Goal: Task Accomplishment & Management: Manage account settings

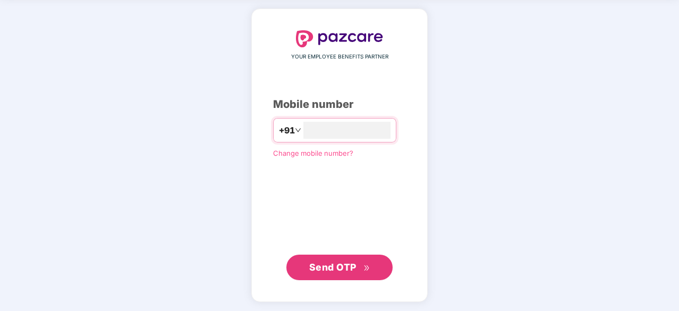
type input "**********"
click at [324, 269] on span "Send OTP" at bounding box center [332, 266] width 47 height 11
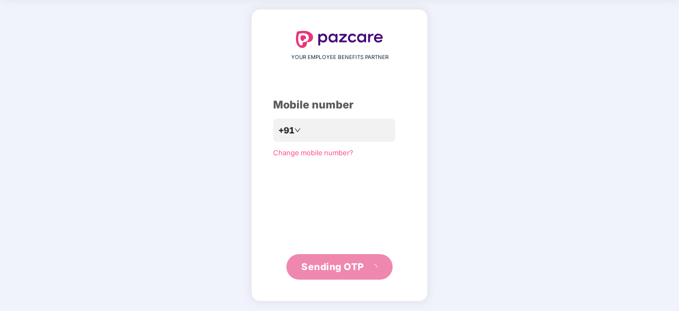
scroll to position [35, 0]
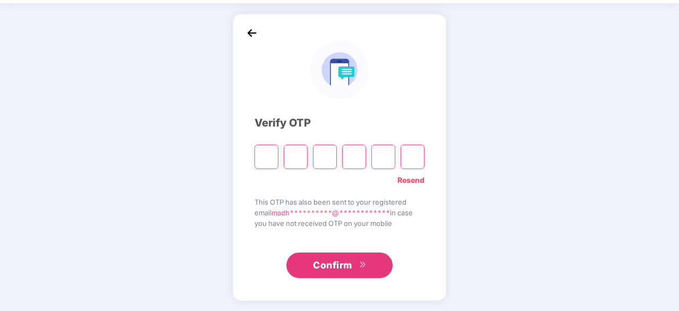
type input "*"
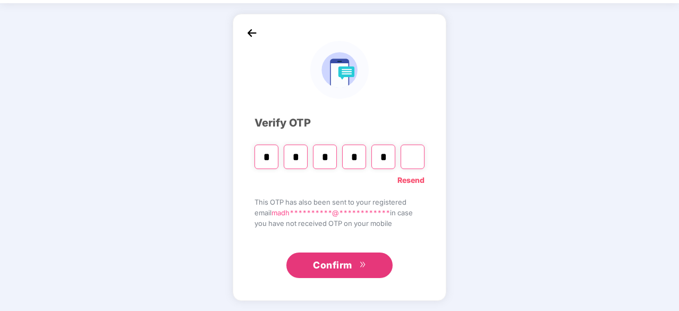
type input "*"
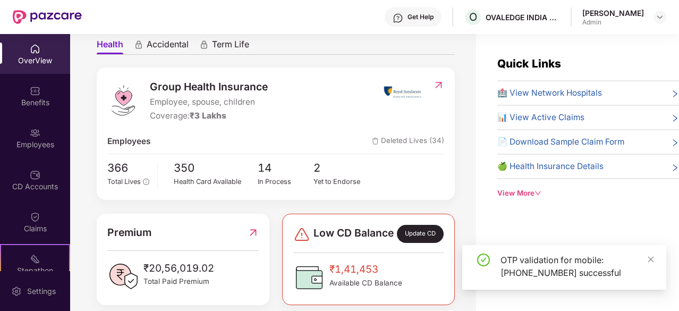
scroll to position [102, 0]
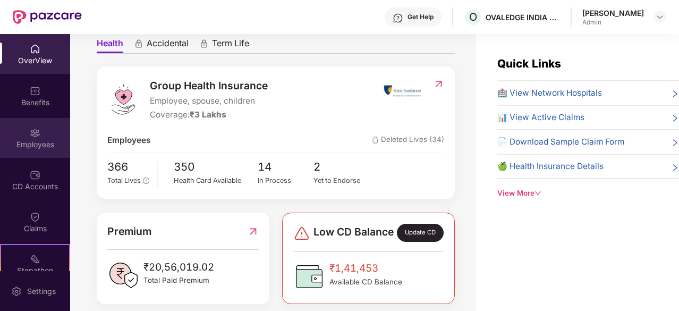
click at [29, 152] on div "Employees" at bounding box center [35, 138] width 70 height 40
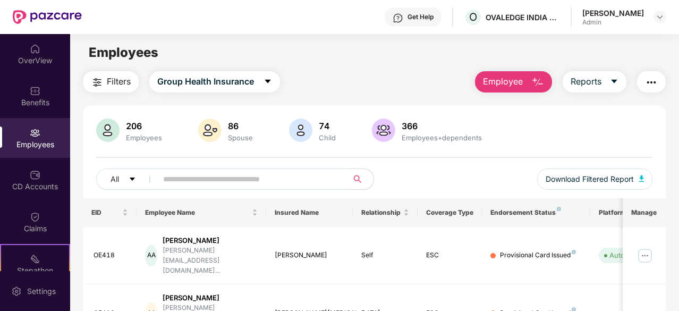
click at [29, 152] on div "Employees" at bounding box center [35, 138] width 70 height 40
click at [200, 179] on input "text" at bounding box center [248, 179] width 170 height 16
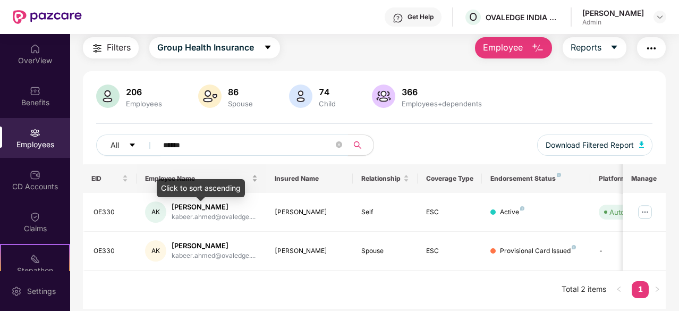
scroll to position [34, 0]
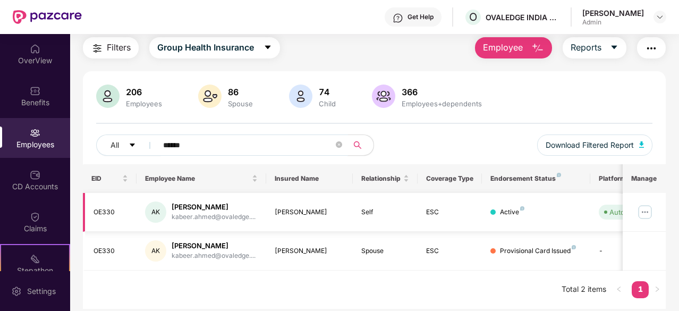
type input "******"
click at [209, 206] on div "[PERSON_NAME]" at bounding box center [213, 207] width 84 height 10
click at [644, 211] on img at bounding box center [644, 211] width 17 height 17
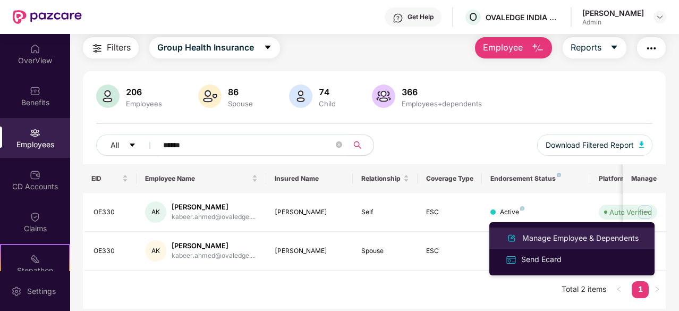
click at [547, 237] on div "Manage Employee & Dependents" at bounding box center [580, 238] width 121 height 12
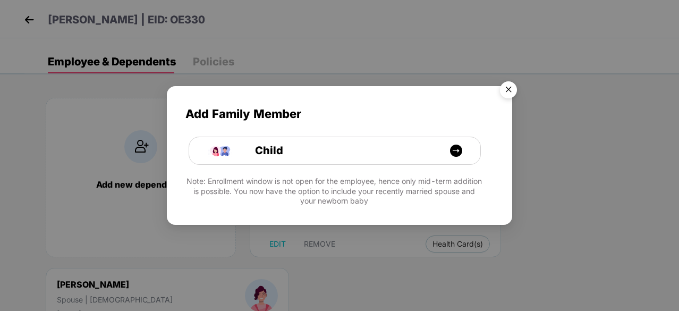
click at [510, 91] on img "Close" at bounding box center [508, 91] width 30 height 30
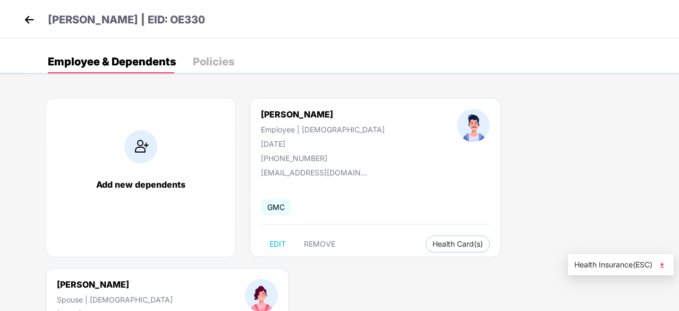
click at [663, 265] on img at bounding box center [661, 265] width 11 height 11
click at [29, 22] on img at bounding box center [29, 20] width 16 height 16
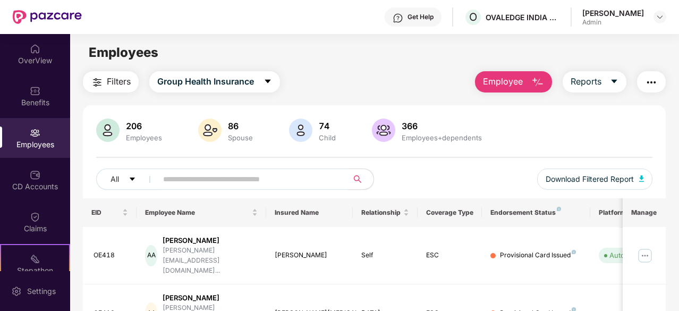
click at [182, 182] on input "text" at bounding box center [248, 179] width 170 height 16
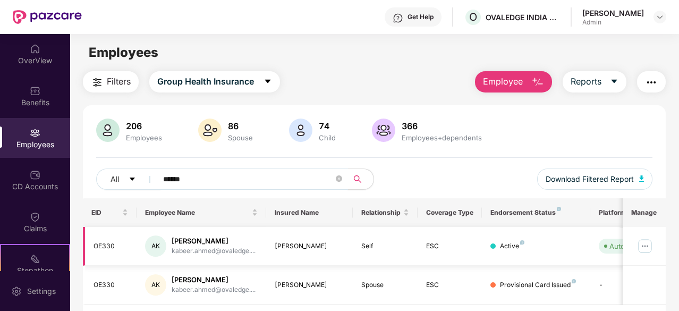
type input "******"
click at [648, 245] on img at bounding box center [644, 245] width 17 height 17
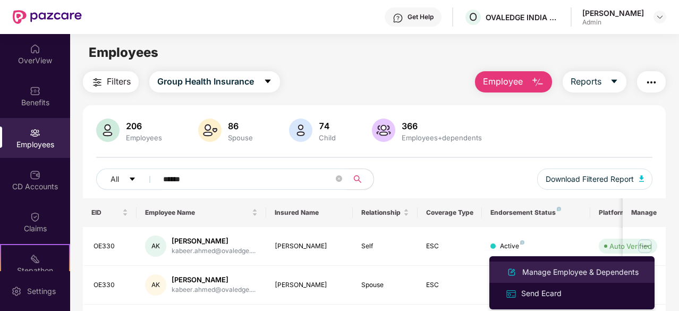
click at [564, 273] on div "Manage Employee & Dependents" at bounding box center [580, 272] width 121 height 12
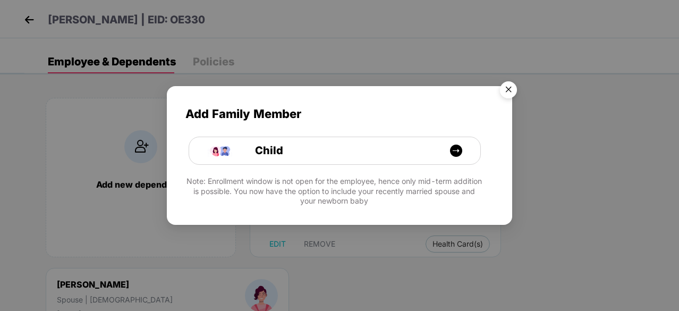
click at [508, 87] on img "Close" at bounding box center [508, 91] width 30 height 30
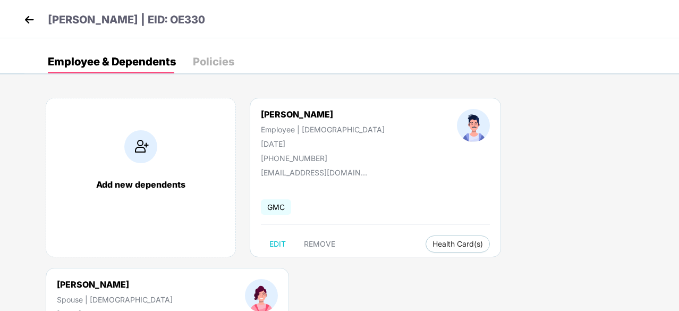
drag, startPoint x: 628, startPoint y: 0, endPoint x: 387, endPoint y: 45, distance: 245.1
click at [387, 45] on div "Employee & Dependents Policies Add new dependents [PERSON_NAME] Employee | [DEM…" at bounding box center [339, 56] width 679 height 36
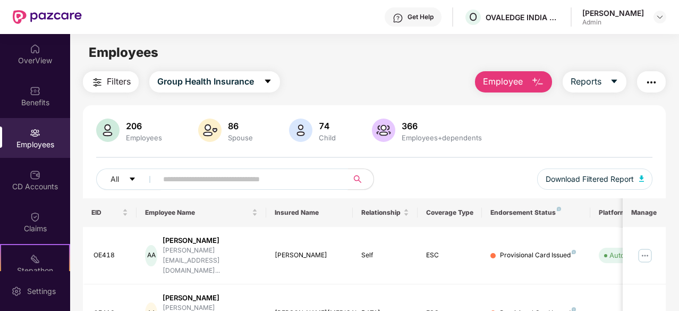
click at [271, 181] on input "text" at bounding box center [248, 179] width 170 height 16
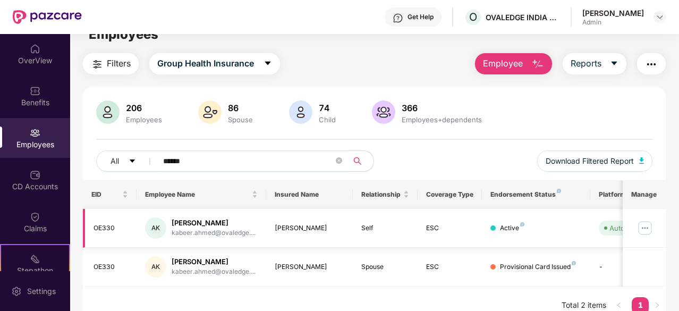
scroll to position [34, 0]
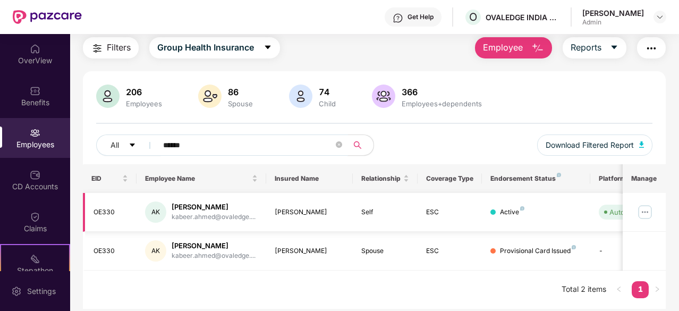
type input "******"
click at [649, 212] on img at bounding box center [644, 211] width 17 height 17
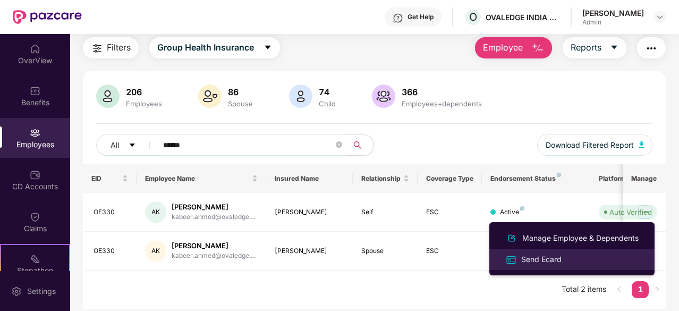
click at [530, 262] on div "Send Ecard" at bounding box center [541, 259] width 45 height 12
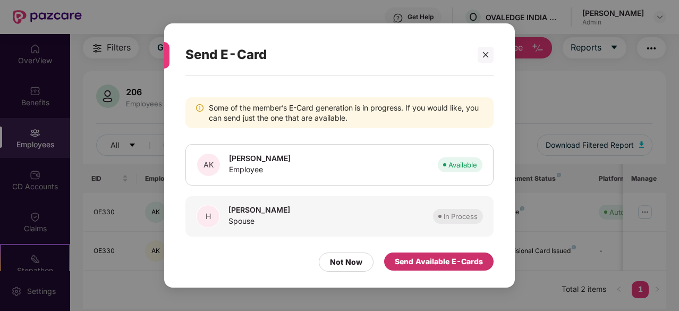
click at [431, 261] on div "Send Available E-Cards" at bounding box center [438, 261] width 88 height 12
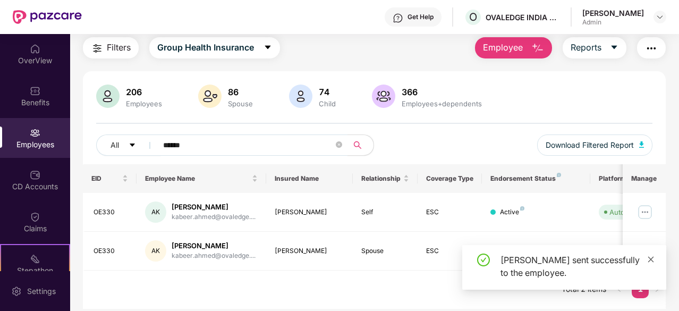
click at [649, 260] on icon "close" at bounding box center [651, 259] width 6 height 6
